Goal: Task Accomplishment & Management: Complete application form

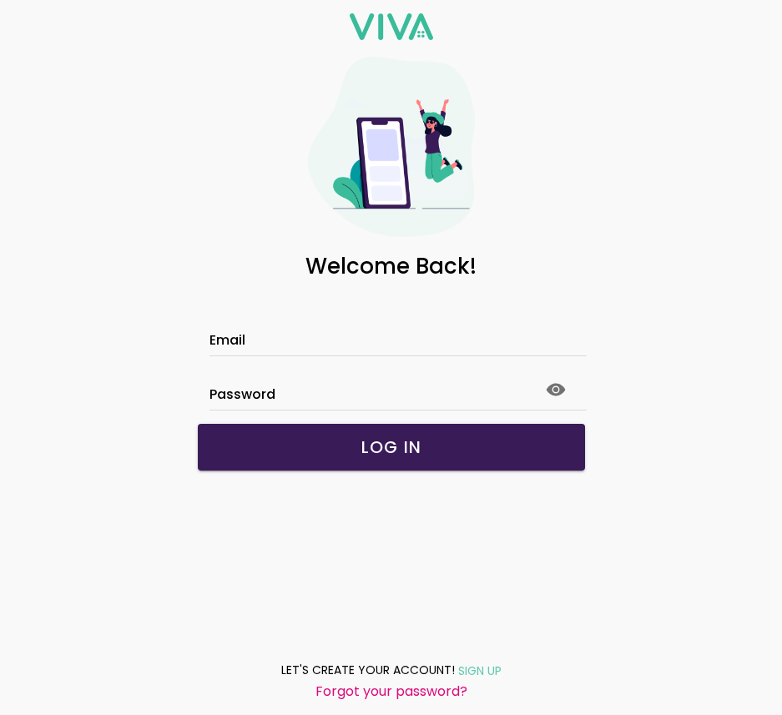
click at [333, 330] on div at bounding box center [392, 343] width 364 height 26
click at [333, 336] on input "Email" at bounding box center [392, 343] width 364 height 14
click at [295, 331] on div "Email" at bounding box center [392, 322] width 364 height 67
click at [273, 341] on input "Email" at bounding box center [392, 343] width 364 height 14
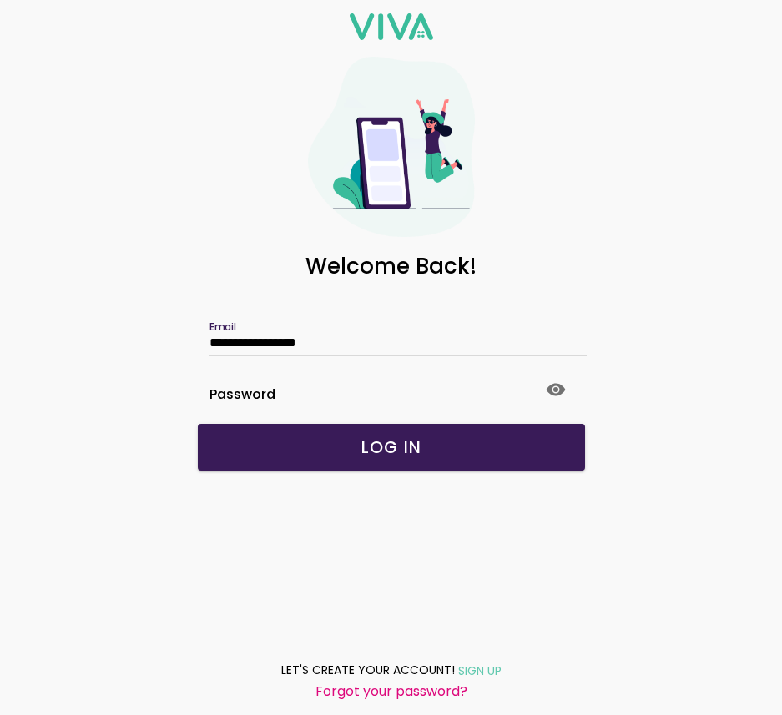
type input "**********"
click button "submit" at bounding box center [0, 0] width 0 height 0
click at [482, 663] on link "SIGN UP" at bounding box center [478, 670] width 47 height 21
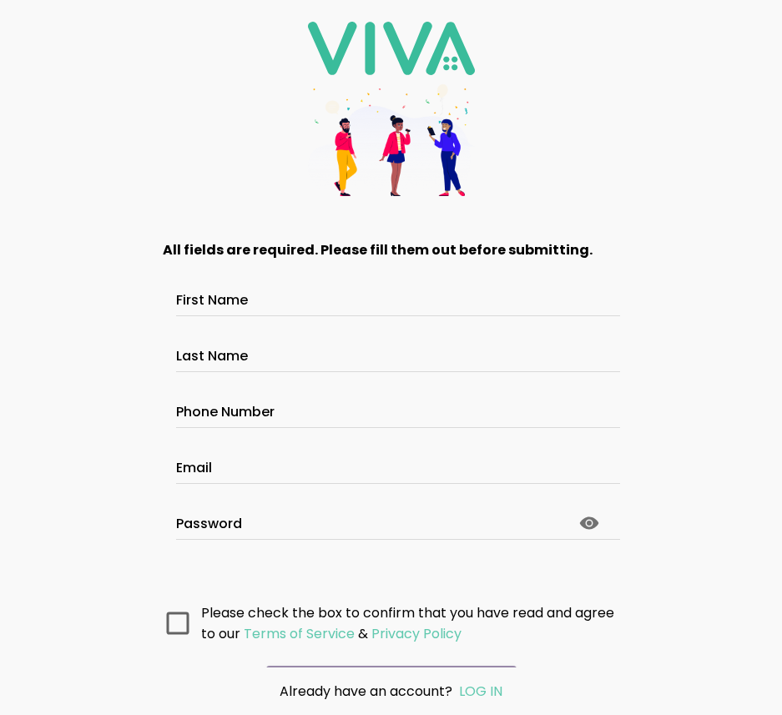
scroll to position [41, 0]
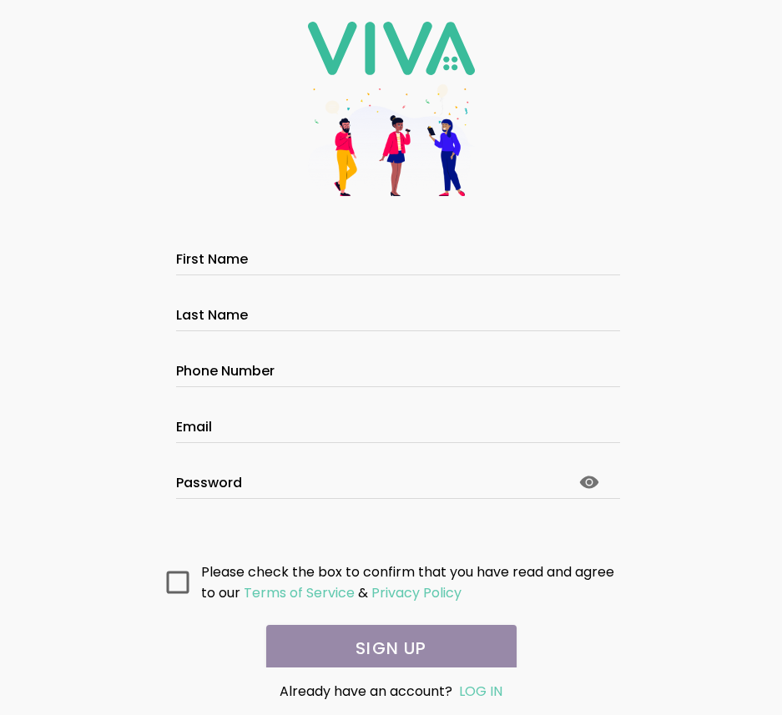
click at [0, 0] on slot "LOG IN" at bounding box center [0, 0] width 0 height 0
